Goal: Information Seeking & Learning: Learn about a topic

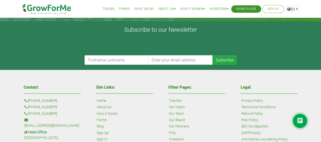
scroll to position [264, 0]
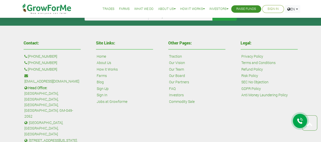
click at [170, 95] on link "Investors" at bounding box center [176, 95] width 15 height 6
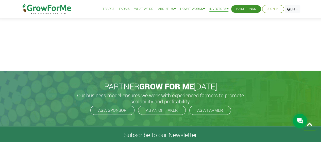
scroll to position [1126, 0]
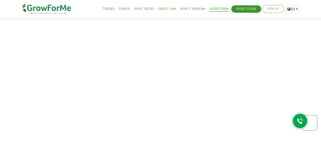
drag, startPoint x: 325, startPoint y: 65, endPoint x: 325, endPoint y: 69, distance: 3.8
click at [321, 69] on html "Main Channel Callback Feedback Form [PHONE_NUMBER] Open Channel Contact us on W…" at bounding box center [160, 102] width 321 height 1489
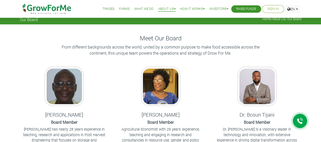
scroll to position [2, 0]
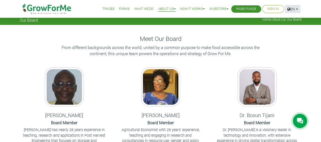
click at [297, 10] on link "EN" at bounding box center [292, 9] width 15 height 8
